Goal: Transaction & Acquisition: Book appointment/travel/reservation

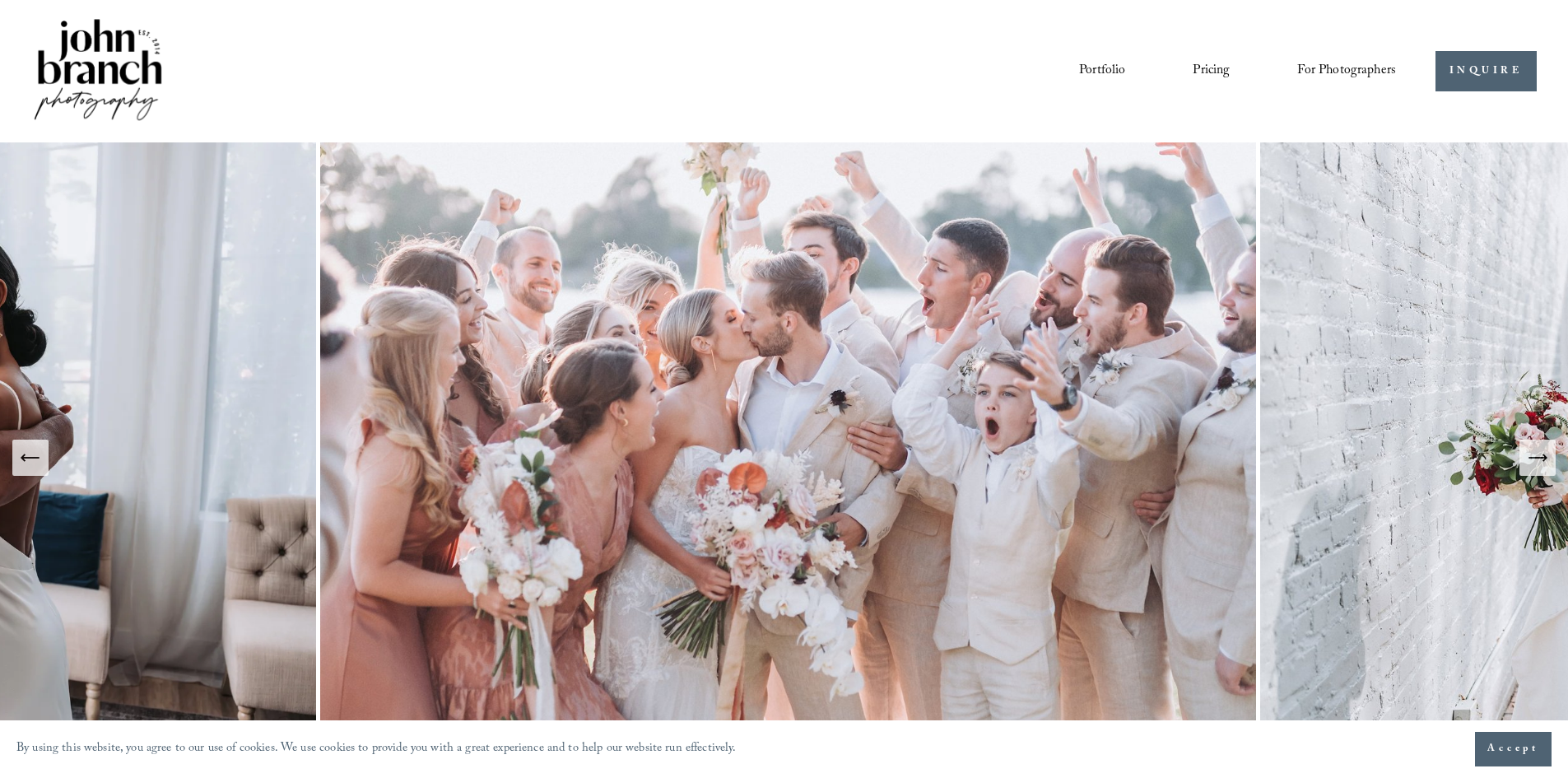
click at [1227, 76] on link "Pricing" at bounding box center [1210, 70] width 37 height 28
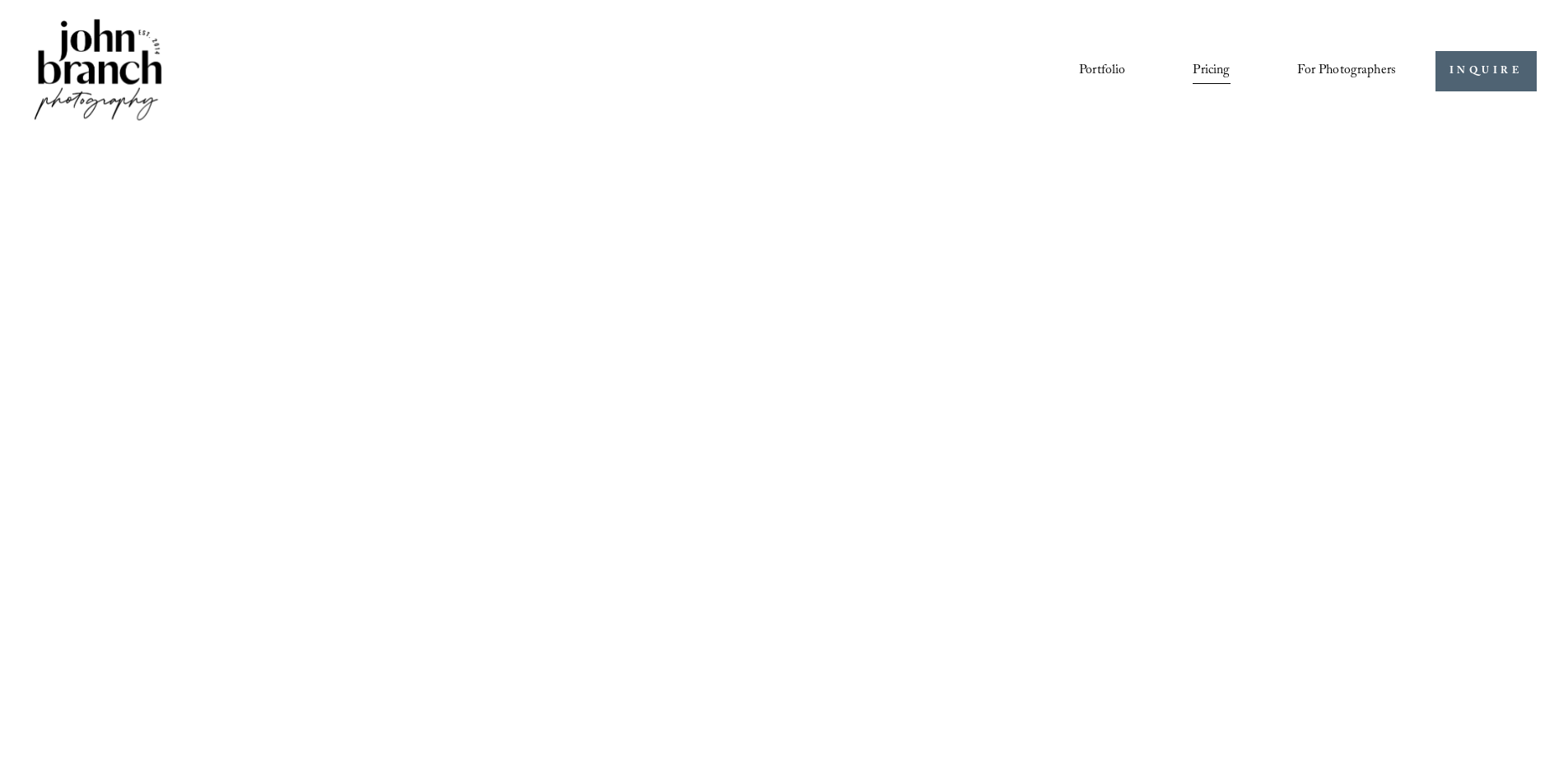
click at [1209, 57] on link "Pricing" at bounding box center [1210, 70] width 37 height 28
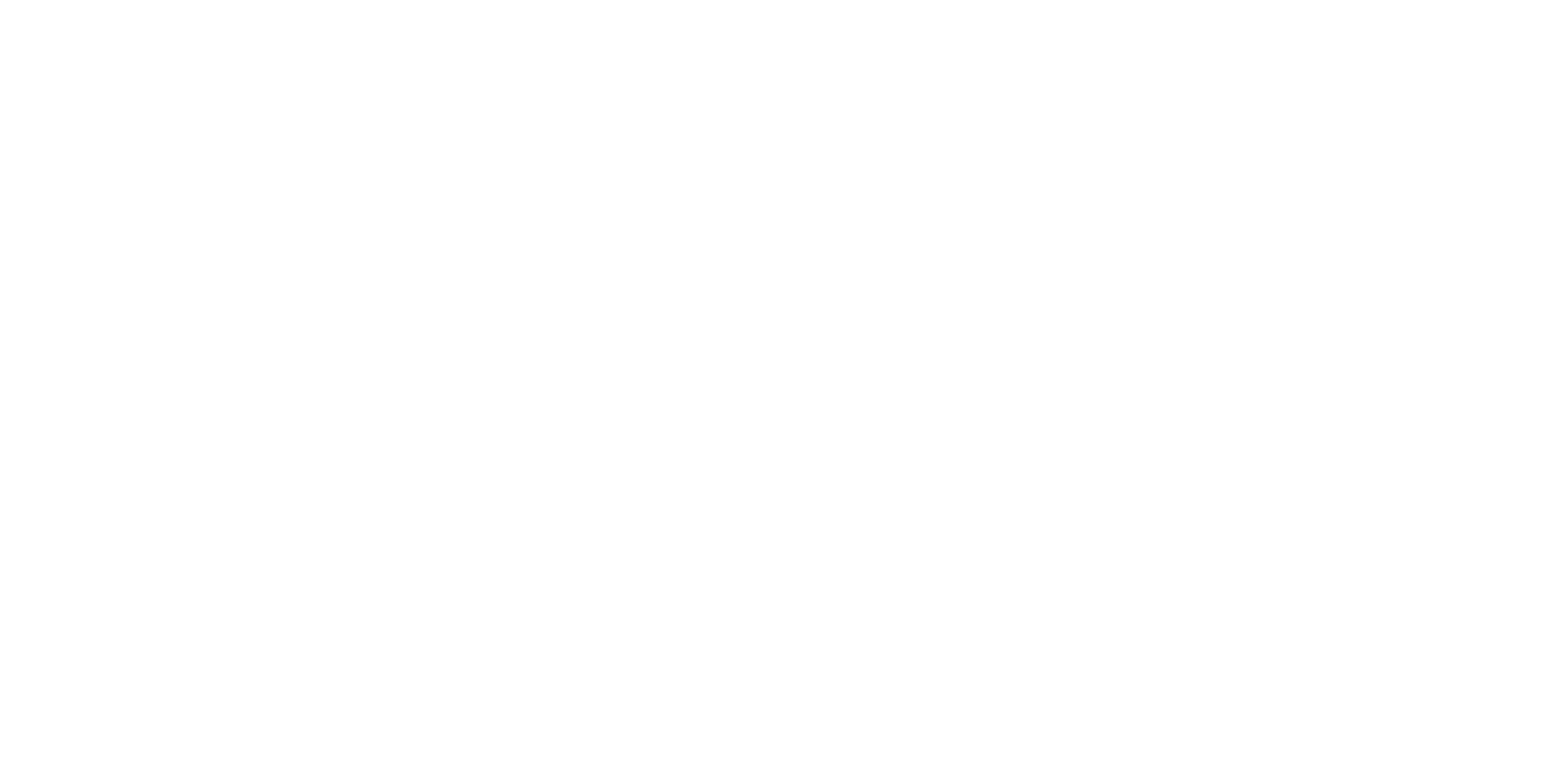
scroll to position [577, 0]
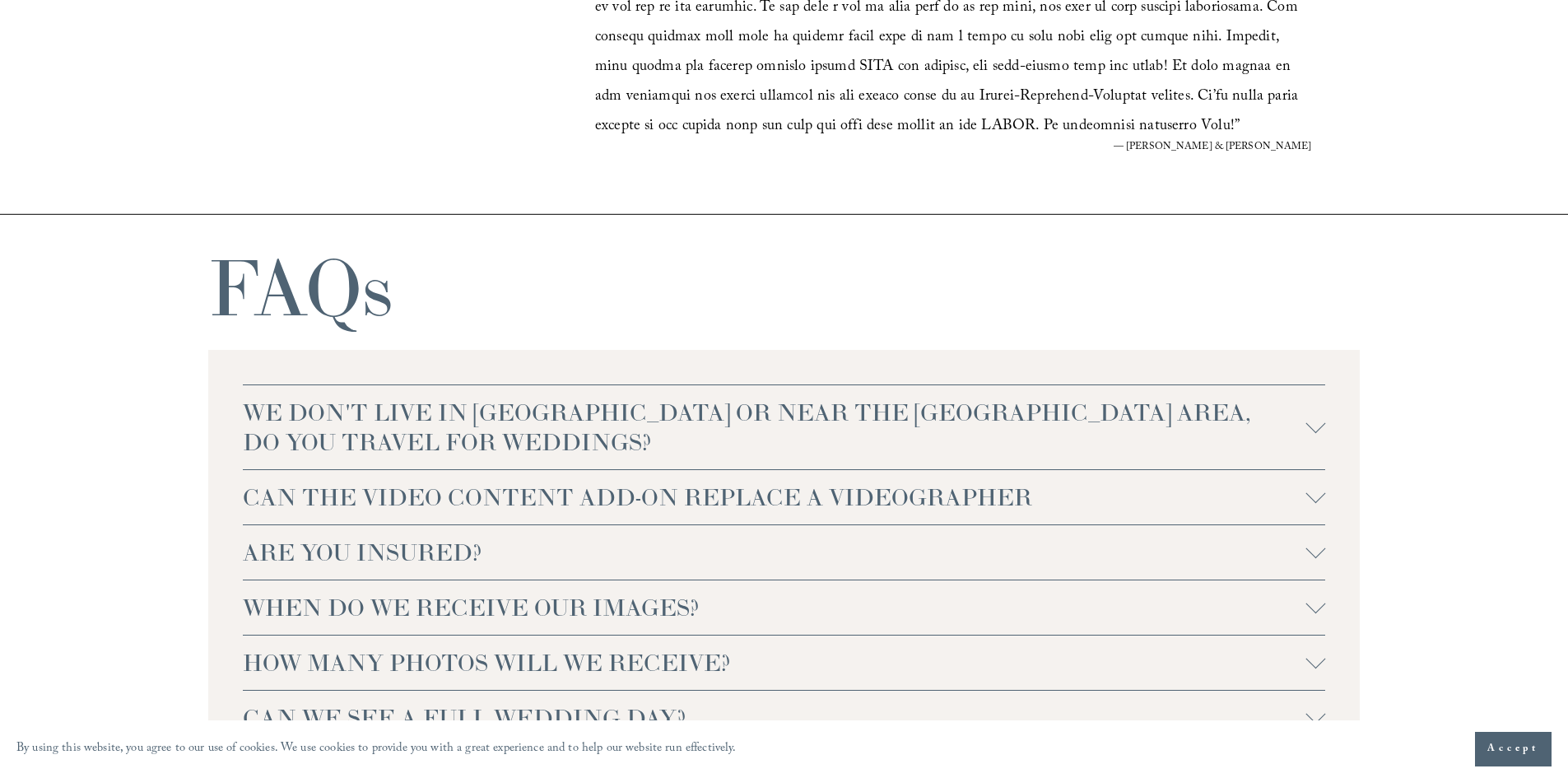
scroll to position [3773, 0]
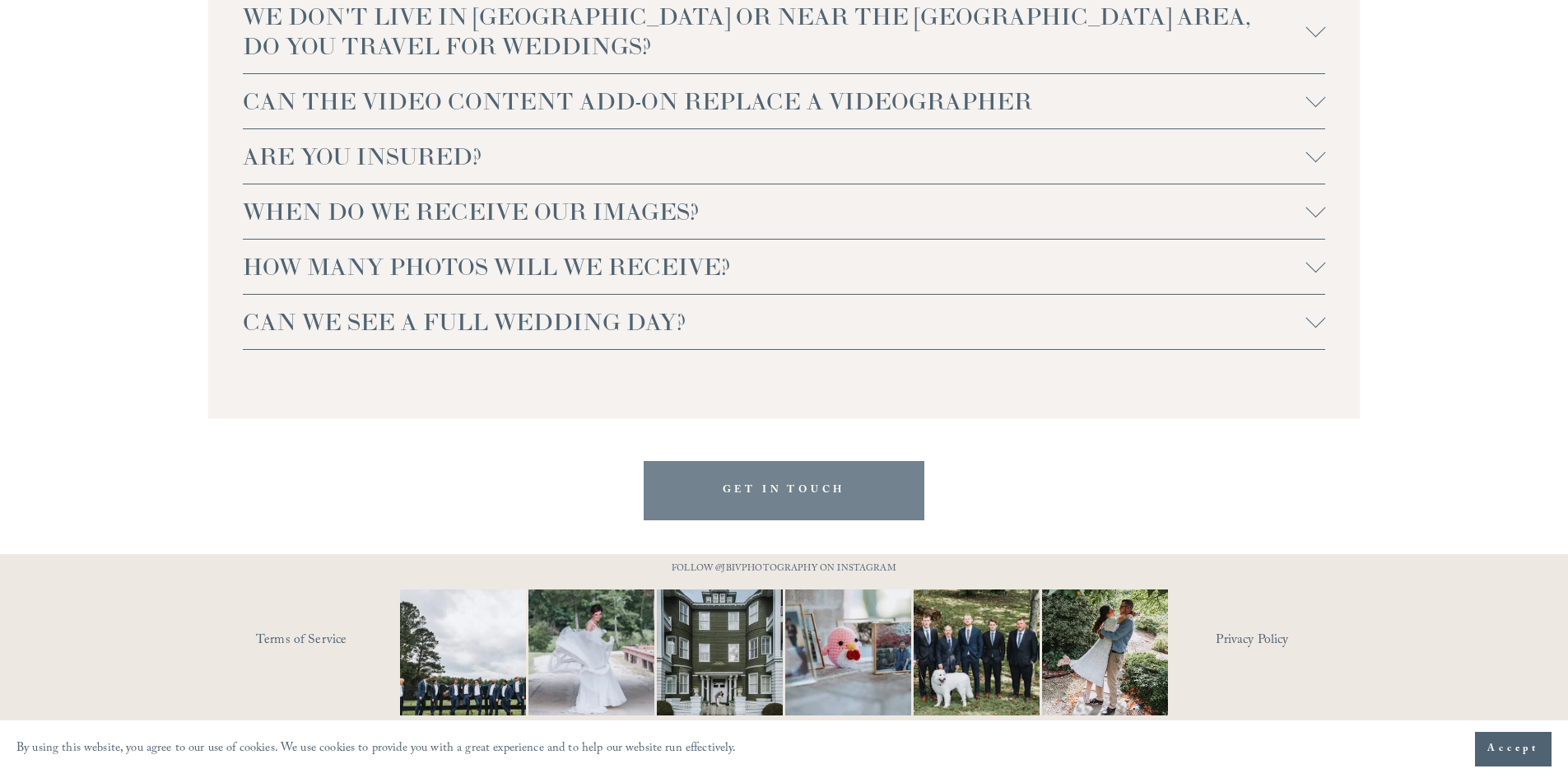
click at [822, 505] on link "GET IN TOUCH" at bounding box center [784, 490] width 282 height 58
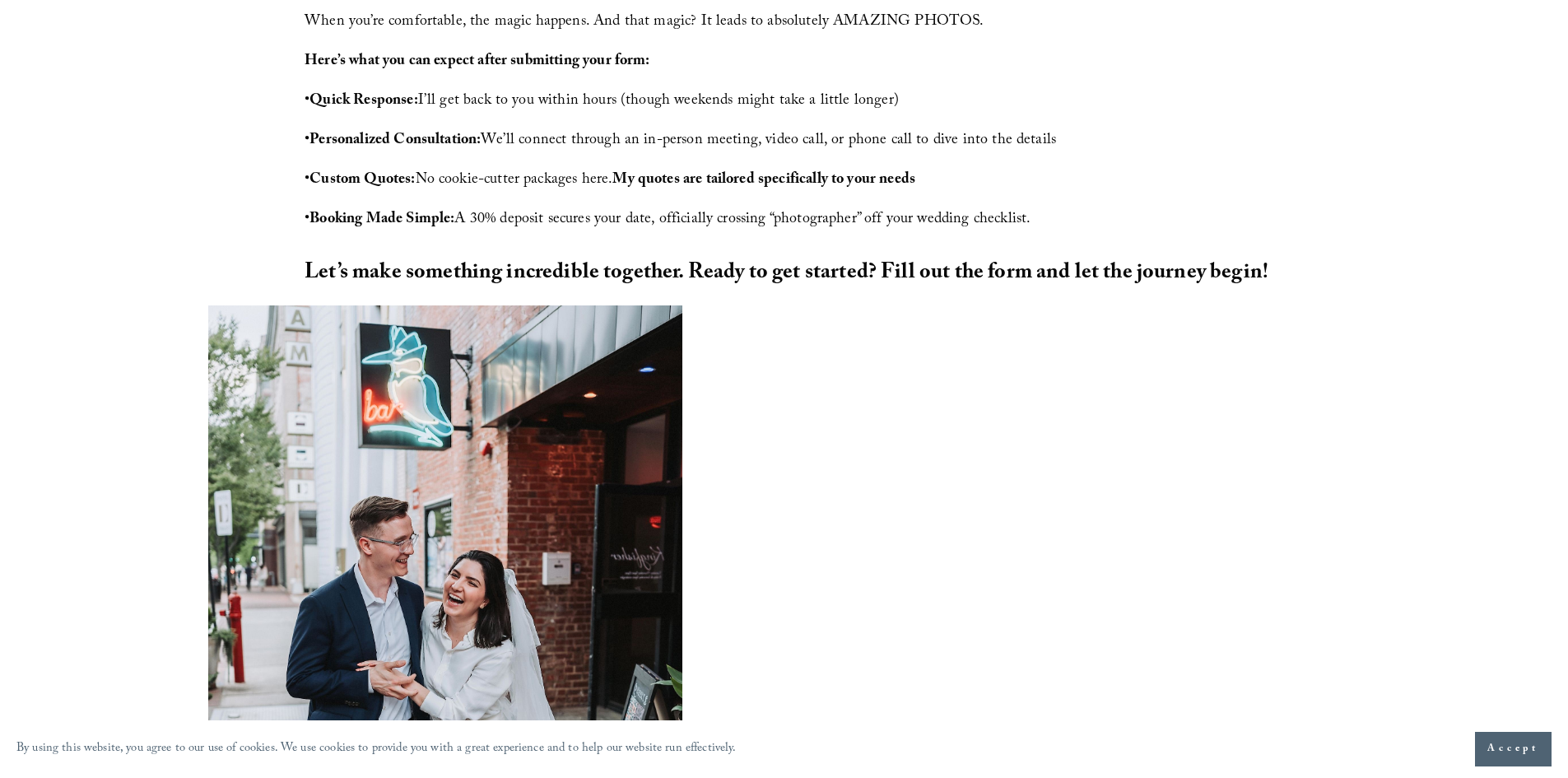
scroll to position [778, 0]
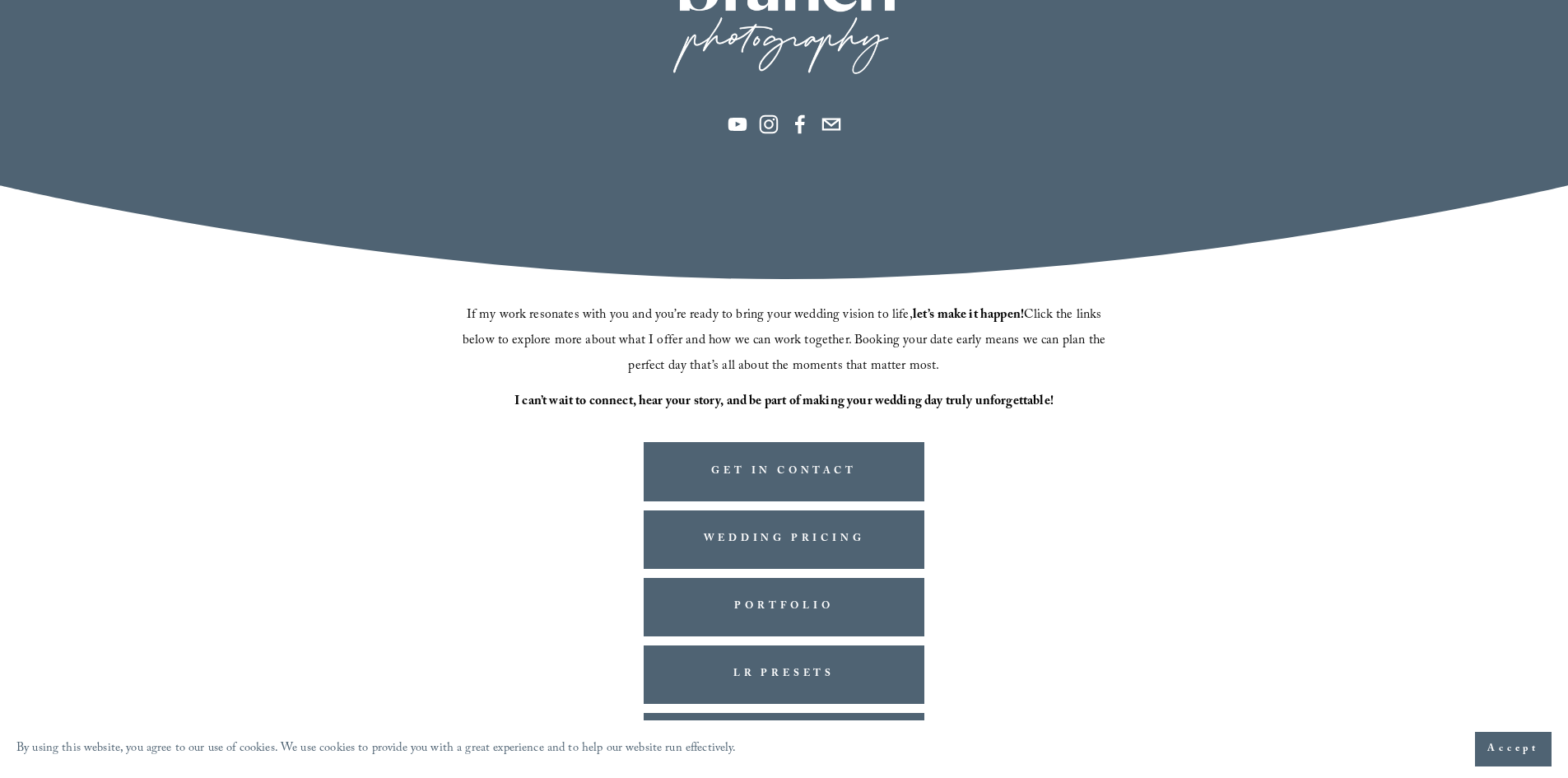
scroll to position [226, 0]
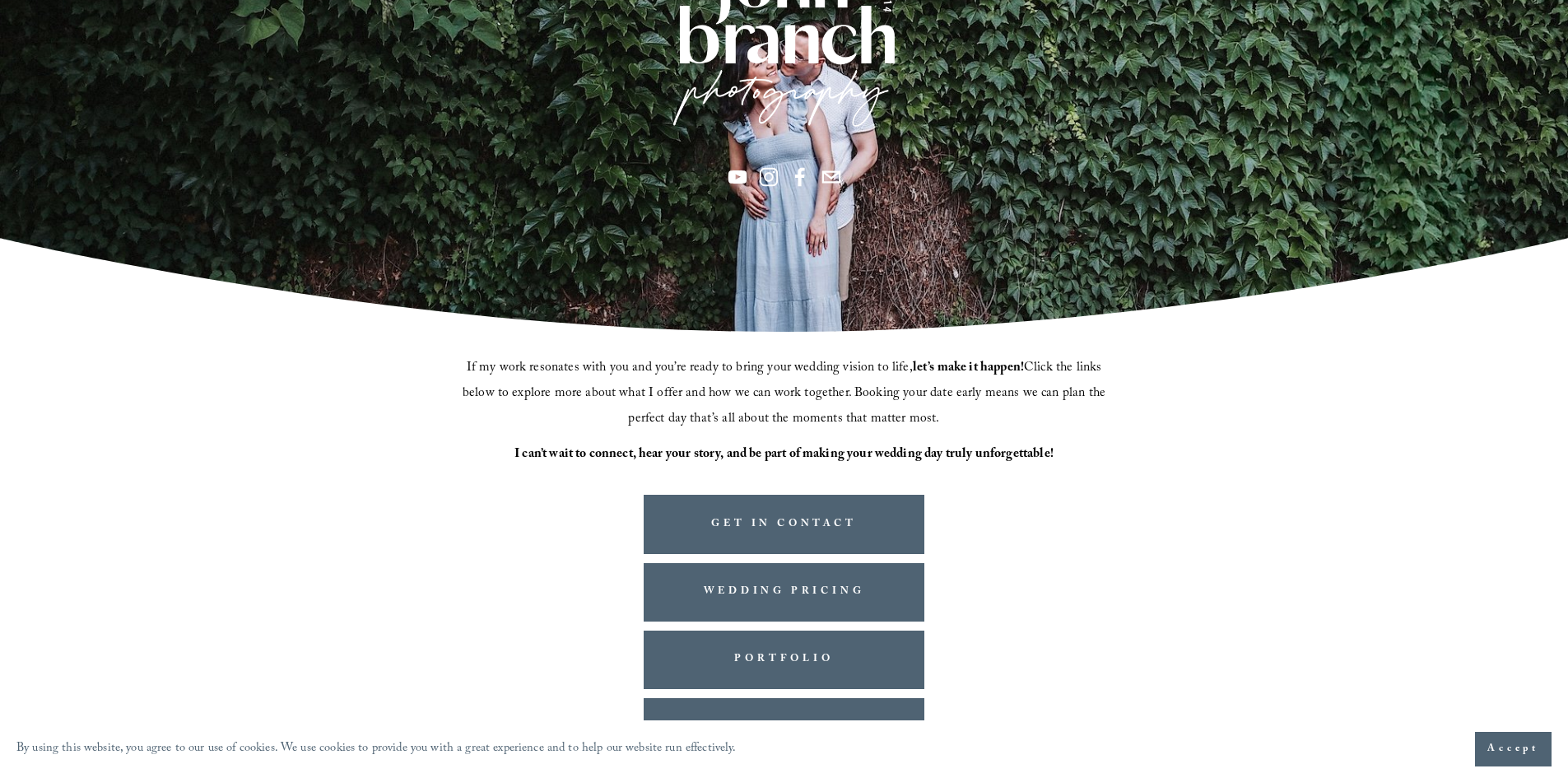
click at [809, 188] on use "Facebook" at bounding box center [799, 177] width 39 height 39
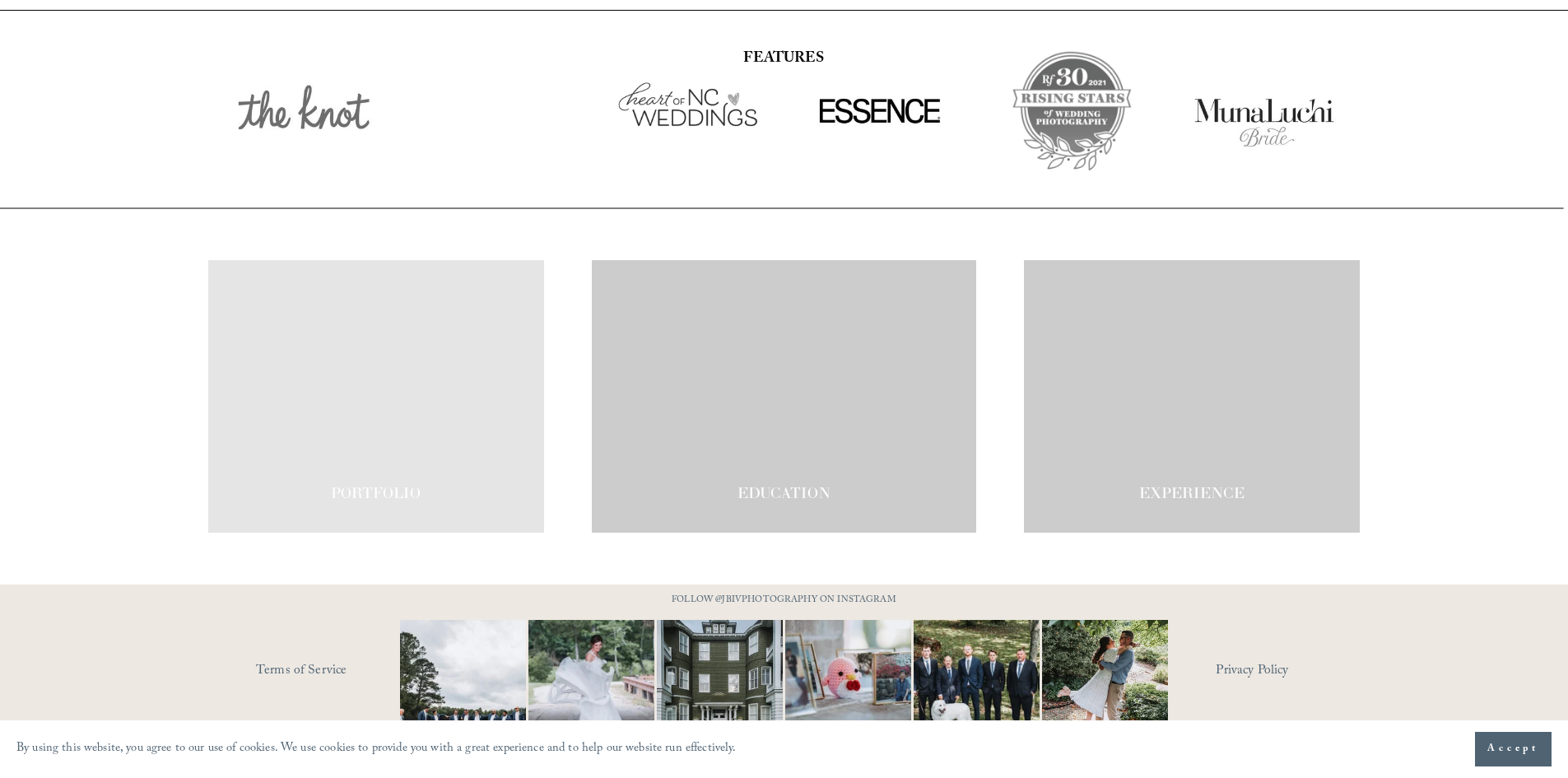
scroll to position [2871, 0]
